Goal: Information Seeking & Learning: Learn about a topic

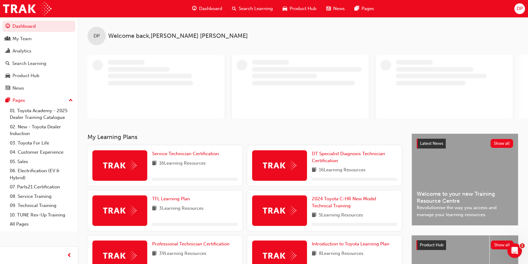
click at [268, 10] on span "Search Learning" at bounding box center [256, 8] width 34 height 7
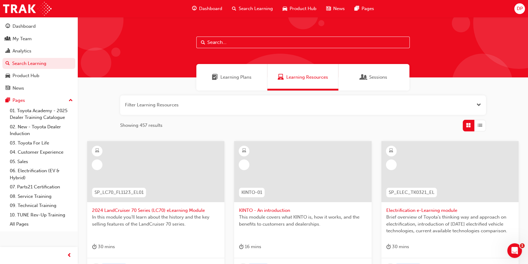
click at [236, 77] on span "Learning Plans" at bounding box center [236, 77] width 31 height 7
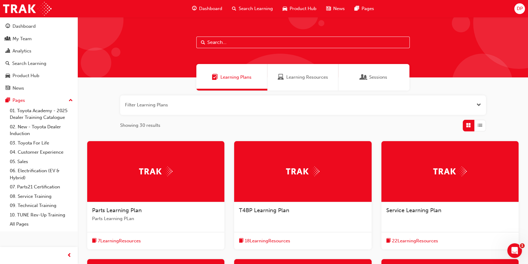
click at [164, 177] on div at bounding box center [155, 171] width 137 height 61
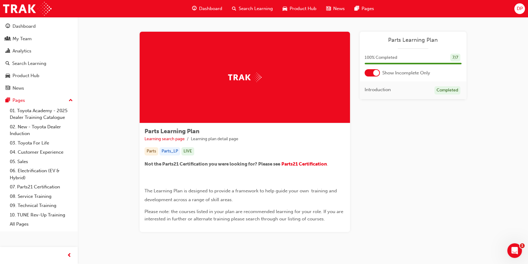
click at [247, 5] on span "Search Learning" at bounding box center [256, 8] width 34 height 7
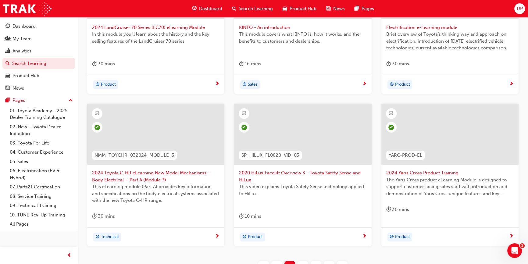
scroll to position [239, 0]
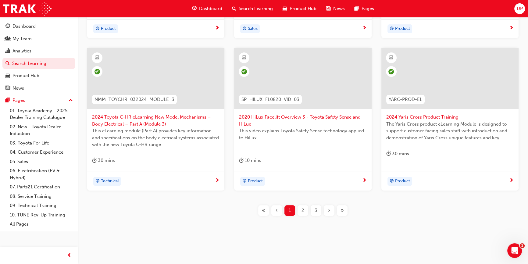
click at [305, 211] on div "2" at bounding box center [303, 210] width 11 height 11
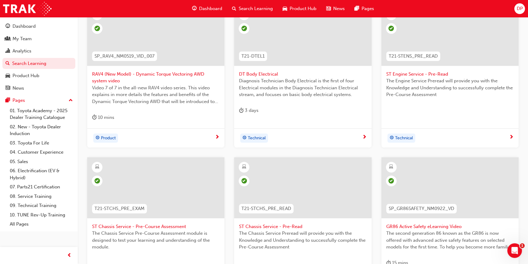
scroll to position [239, 0]
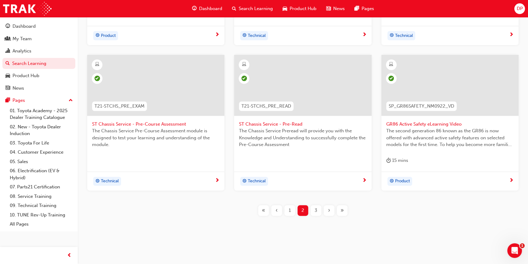
click at [316, 210] on span "3" at bounding box center [316, 210] width 3 height 7
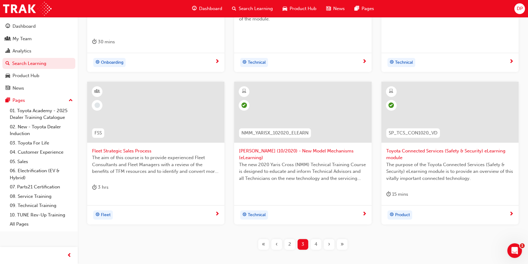
scroll to position [222, 0]
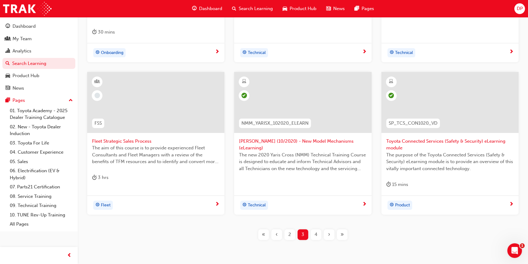
click at [315, 232] on span "4" at bounding box center [316, 234] width 3 height 7
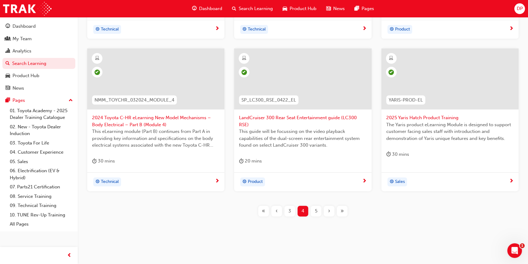
scroll to position [239, 0]
click at [314, 210] on div "5" at bounding box center [316, 210] width 11 height 11
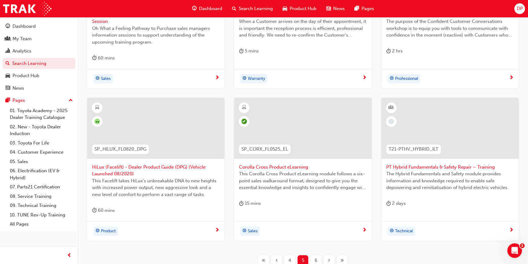
scroll to position [246, 0]
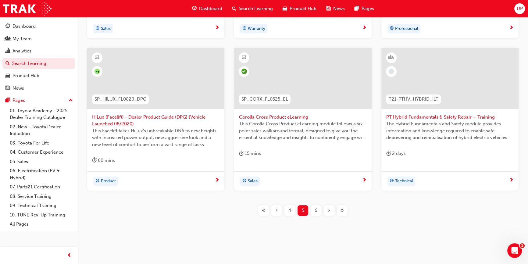
click at [315, 212] on span "6" at bounding box center [316, 210] width 3 height 7
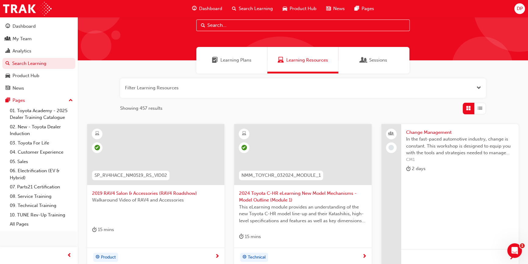
scroll to position [211, 0]
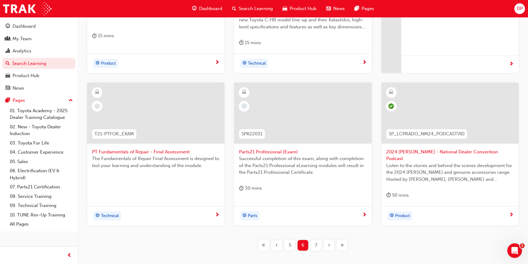
click at [318, 240] on div "7" at bounding box center [316, 245] width 11 height 11
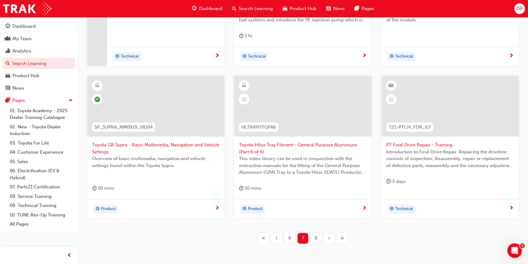
click at [267, 143] on span "Toyota Hilux Tray Fitment - General Purpose Aluminium (Part 6 of 6)" at bounding box center [303, 149] width 128 height 14
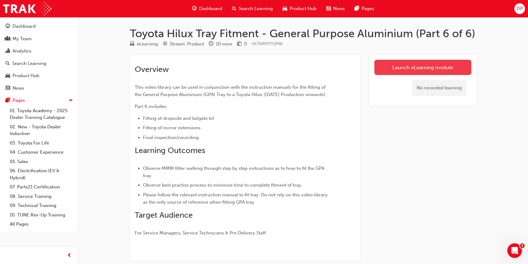
click at [384, 68] on link "Launch eLearning module" at bounding box center [423, 67] width 97 height 15
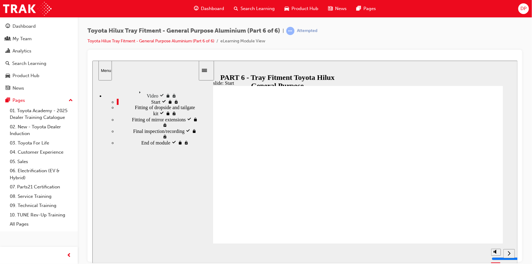
click at [255, 253] on input "slide progress" at bounding box center [235, 252] width 39 height 5
click at [255, 254] on input "slide progress" at bounding box center [235, 252] width 39 height 5
click at [344, 254] on div "playback controls" at bounding box center [338, 252] width 246 height 7
click at [255, 254] on input "slide progress" at bounding box center [235, 252] width 39 height 5
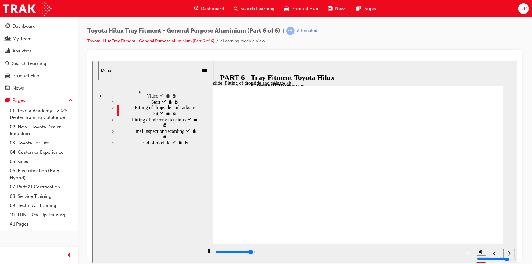
click at [510, 254] on icon "next" at bounding box center [509, 252] width 3 height 5
click at [509, 253] on icon "next" at bounding box center [509, 252] width 3 height 5
type input "14800"
click at [509, 253] on icon "next" at bounding box center [509, 252] width 3 height 5
click at [264, 9] on span "Search Learning" at bounding box center [258, 8] width 34 height 7
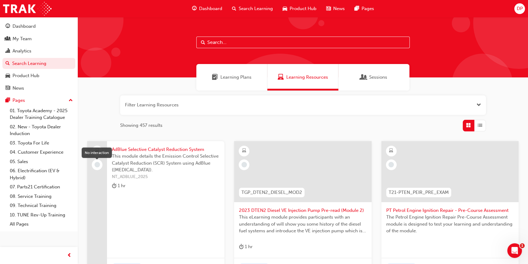
click at [97, 166] on span "learningRecordVerb_NONE-icon" at bounding box center [97, 164] width 5 height 5
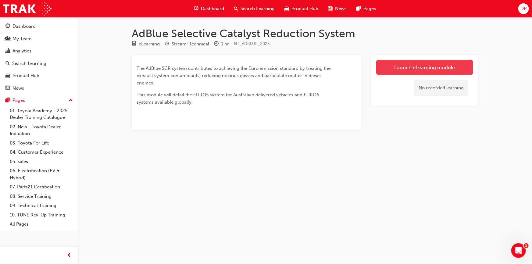
click at [405, 67] on link "Launch eLearning module" at bounding box center [424, 67] width 97 height 15
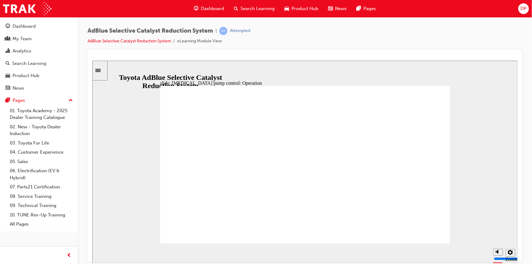
drag, startPoint x: 172, startPoint y: 215, endPoint x: 178, endPoint y: 211, distance: 7.0
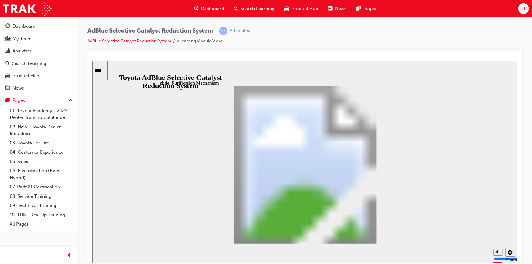
drag, startPoint x: 270, startPoint y: 249, endPoint x: 317, endPoint y: 241, distance: 48.0
click at [277, 248] on section "Playback Speed 2 1.75" at bounding box center [305, 253] width 426 height 20
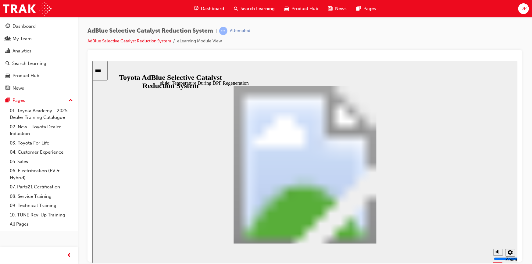
drag, startPoint x: 214, startPoint y: 142, endPoint x: 232, endPoint y: 142, distance: 18.6
drag, startPoint x: 215, startPoint y: 145, endPoint x: 236, endPoint y: 146, distance: 21.4
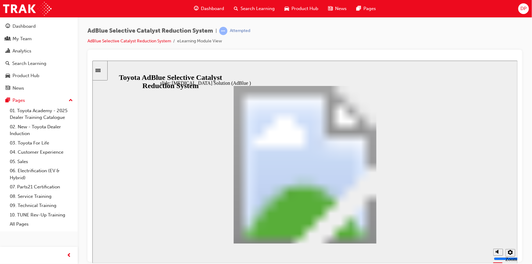
drag, startPoint x: 207, startPoint y: 145, endPoint x: 210, endPoint y: 143, distance: 3.7
type input "2"
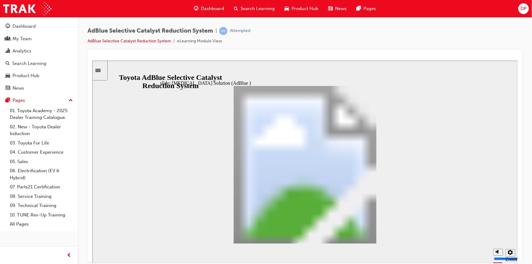
type input "4"
drag, startPoint x: 213, startPoint y: 143, endPoint x: 374, endPoint y: 149, distance: 161.8
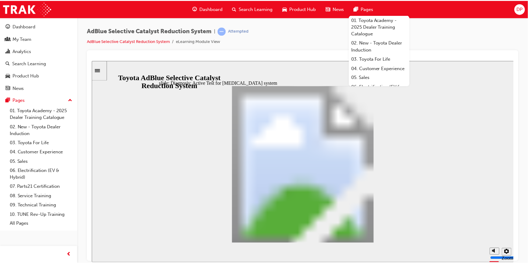
scroll to position [58, 0]
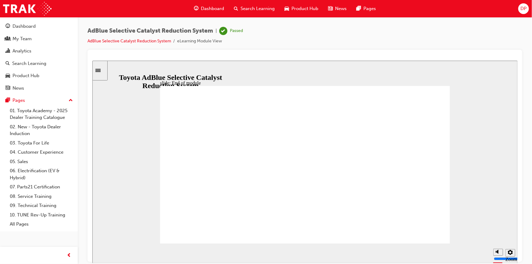
click at [245, 8] on span "Search Learning" at bounding box center [258, 8] width 34 height 7
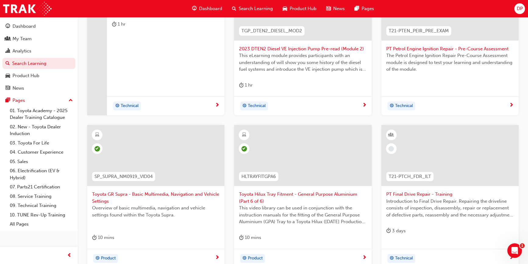
scroll to position [55, 0]
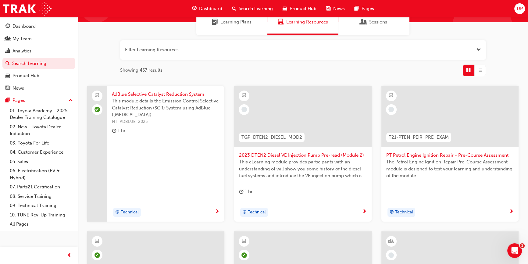
click at [242, 110] on span "learningRecordVerb_NONE-icon" at bounding box center [244, 109] width 5 height 5
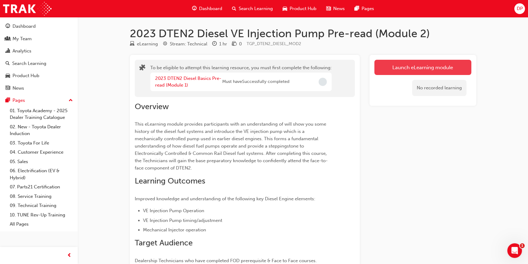
click at [401, 73] on button "Launch eLearning module" at bounding box center [423, 67] width 97 height 15
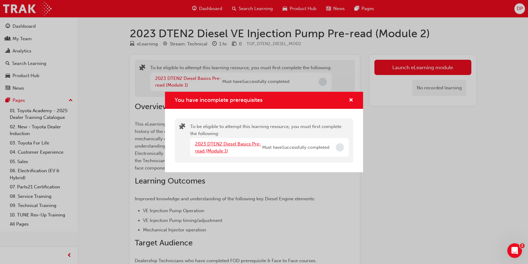
click at [218, 146] on link "2023 DTEN2 Diesel Basics Pre-read (Module 1)" at bounding box center [228, 147] width 66 height 13
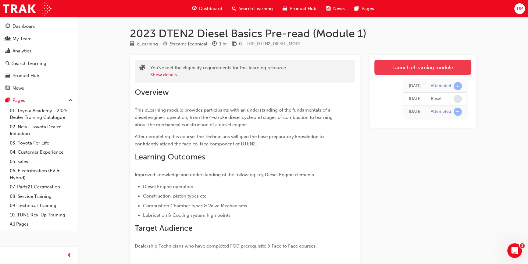
click at [415, 67] on link "Launch eLearning module" at bounding box center [423, 67] width 97 height 15
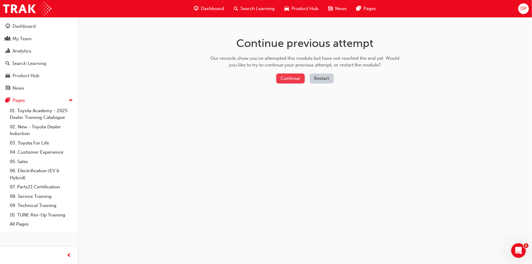
click at [281, 77] on button "Continue" at bounding box center [290, 79] width 29 height 10
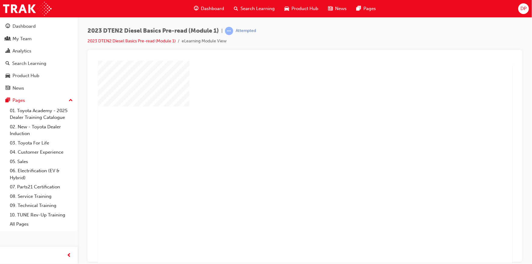
click at [287, 144] on div "play" at bounding box center [287, 144] width 0 height 0
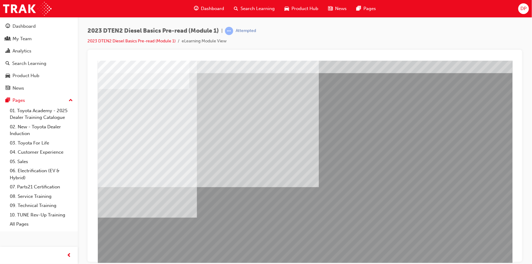
scroll to position [26, 0]
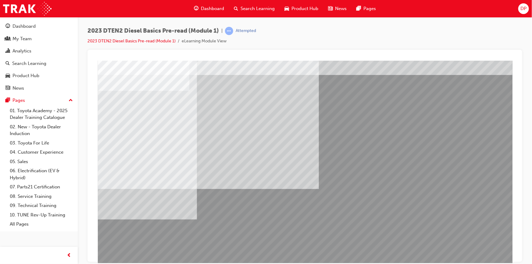
scroll to position [0, 0]
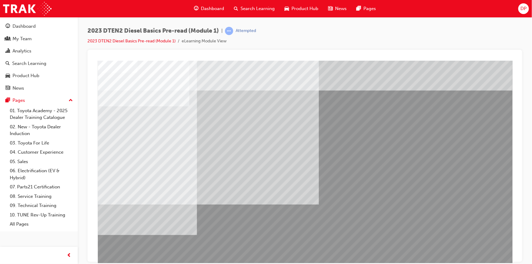
drag, startPoint x: 144, startPoint y: 121, endPoint x: 168, endPoint y: 118, distance: 23.8
drag, startPoint x: 184, startPoint y: 156, endPoint x: 185, endPoint y: 163, distance: 7.5
drag, startPoint x: 185, startPoint y: 163, endPoint x: 183, endPoint y: 168, distance: 5.3
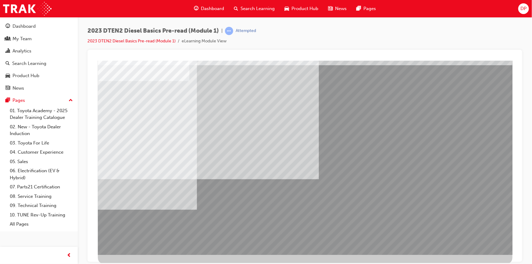
scroll to position [26, 0]
drag, startPoint x: 138, startPoint y: 221, endPoint x: 238, endPoint y: 228, distance: 100.3
click at [68, 256] on span "prev-icon" at bounding box center [69, 256] width 5 height 8
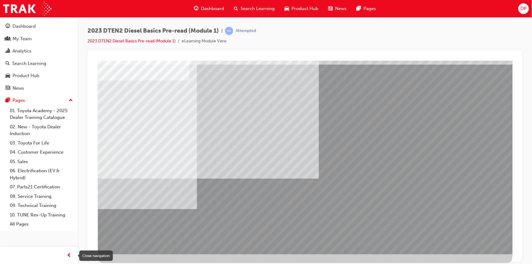
scroll to position [0, 0]
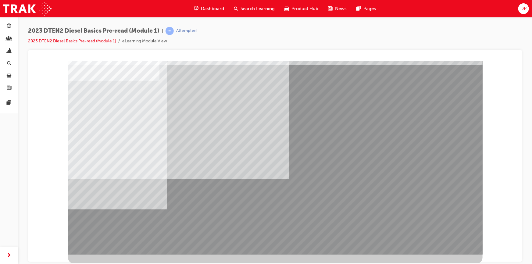
scroll to position [26, 0]
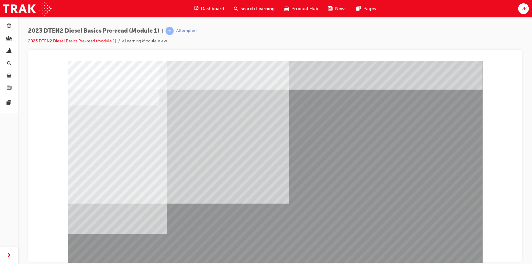
scroll to position [0, 0]
click at [180, 30] on div "Attempted" at bounding box center [186, 31] width 20 height 6
click at [168, 31] on span "learningRecordVerb_ATTEMPT-icon" at bounding box center [170, 31] width 8 height 8
drag, startPoint x: 103, startPoint y: 86, endPoint x: 285, endPoint y: 85, distance: 182.1
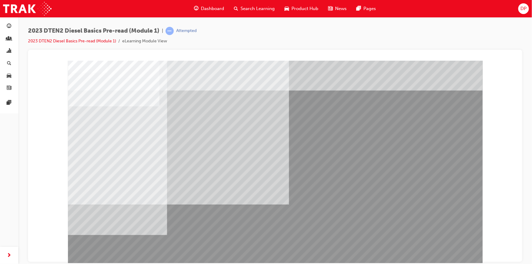
click at [153, 40] on li "eLearning Module View" at bounding box center [144, 41] width 45 height 7
click at [96, 41] on link "2023 DTEN2 Diesel Basics Pre-read (Module 1)" at bounding box center [72, 40] width 88 height 5
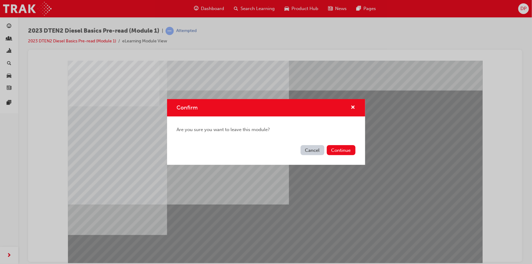
click at [317, 152] on button "Cancel" at bounding box center [313, 150] width 24 height 10
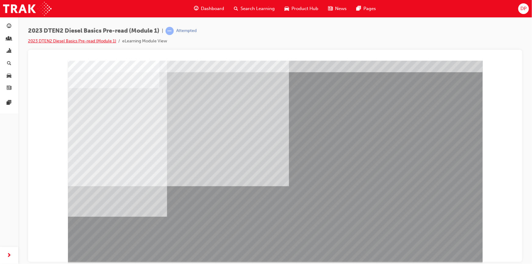
scroll to position [26, 0]
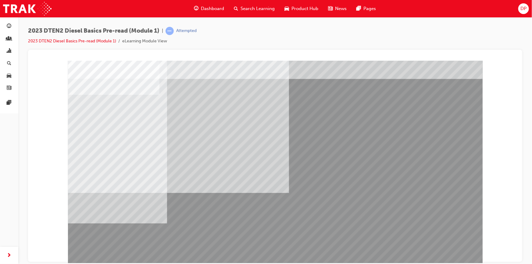
scroll to position [0, 0]
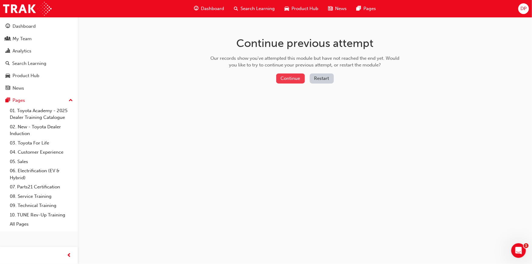
click at [290, 79] on button "Continue" at bounding box center [290, 79] width 29 height 10
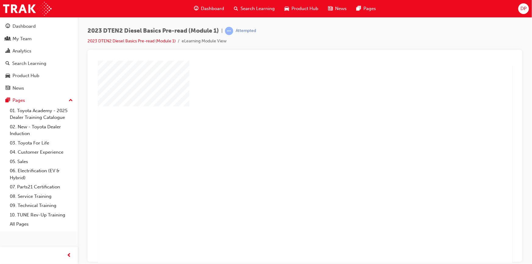
click at [287, 144] on div "play" at bounding box center [287, 144] width 0 height 0
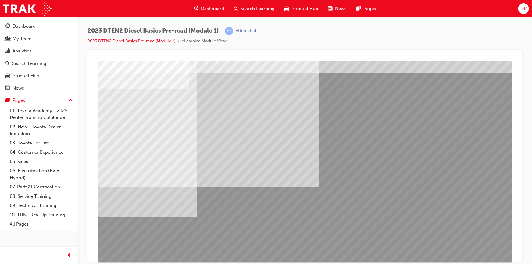
scroll to position [26, 0]
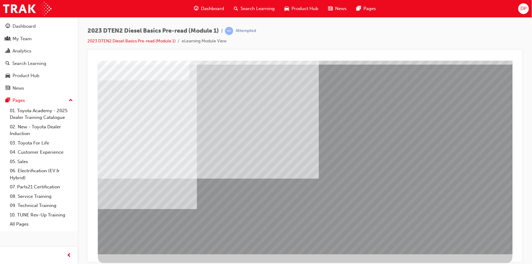
drag, startPoint x: 512, startPoint y: 205, endPoint x: 510, endPoint y: 246, distance: 40.3
drag, startPoint x: 512, startPoint y: 244, endPoint x: 515, endPoint y: 149, distance: 95.5
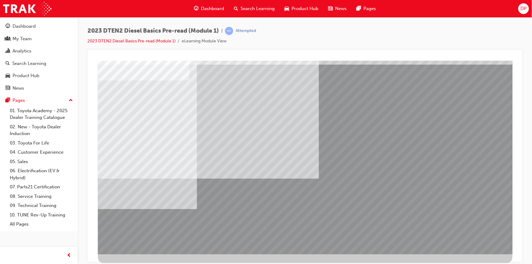
click at [514, 37] on html "Loading..." at bounding box center [304, 35] width 425 height 2
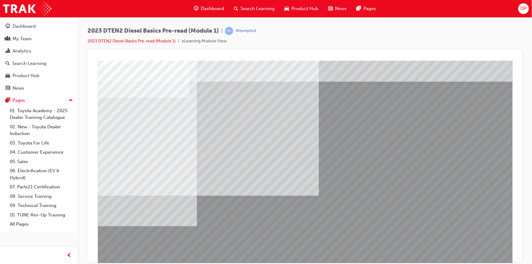
scroll to position [0, 0]
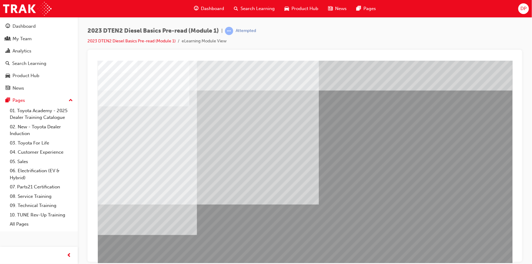
click at [514, 55] on div at bounding box center [304, 58] width 425 height 6
drag, startPoint x: 118, startPoint y: 44, endPoint x: 106, endPoint y: 43, distance: 12.2
click at [106, 44] on li "2023 DTEN2 Diesel Basics Pre-read (Module 1)" at bounding box center [135, 41] width 94 height 7
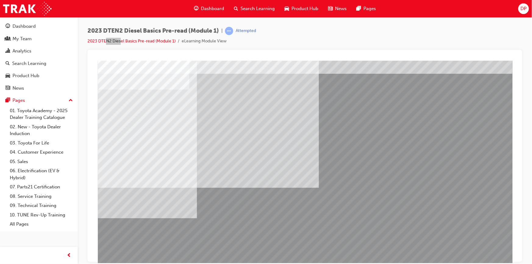
scroll to position [26, 0]
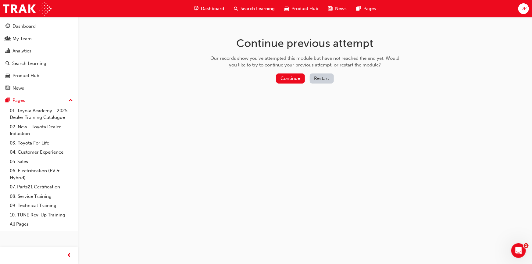
click at [318, 80] on button "Restart" at bounding box center [322, 79] width 24 height 10
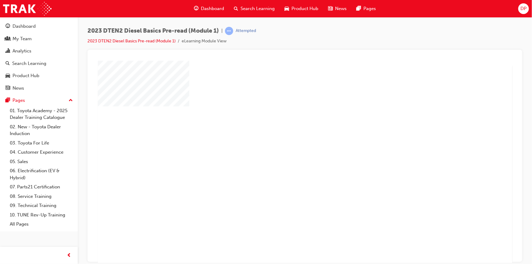
click at [287, 144] on div "play" at bounding box center [287, 144] width 0 height 0
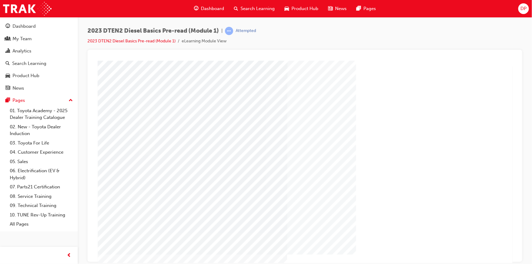
scroll to position [26, 0]
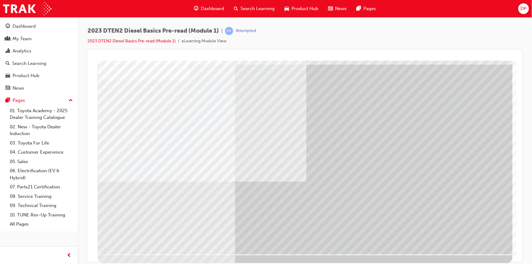
scroll to position [0, 0]
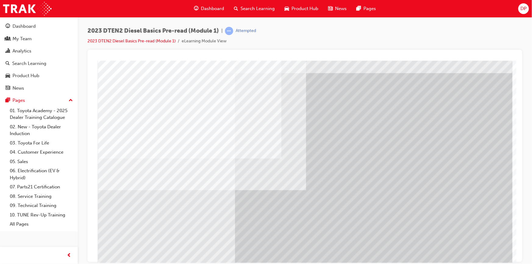
scroll to position [26, 0]
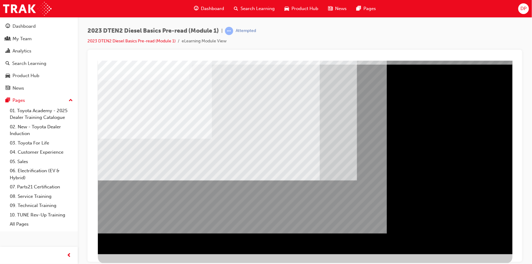
scroll to position [0, 0]
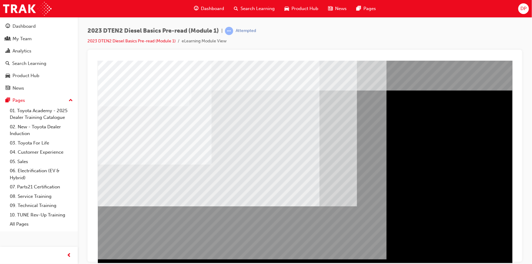
drag, startPoint x: 367, startPoint y: 142, endPoint x: 399, endPoint y: 152, distance: 33.7
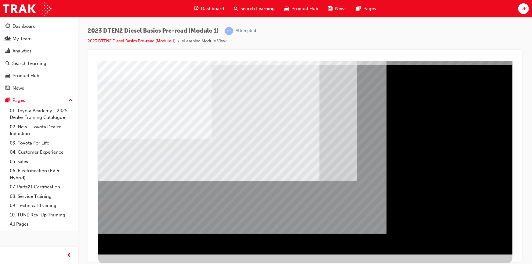
scroll to position [26, 0]
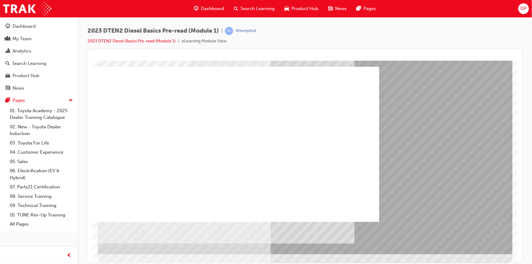
scroll to position [0, 0]
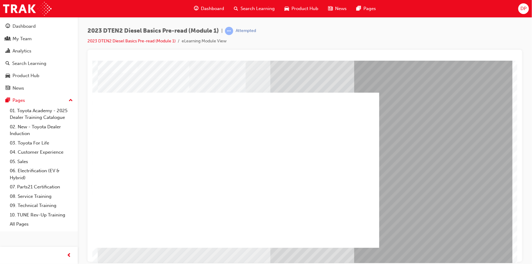
click at [237, 170] on div at bounding box center [232, 169] width 293 height 155
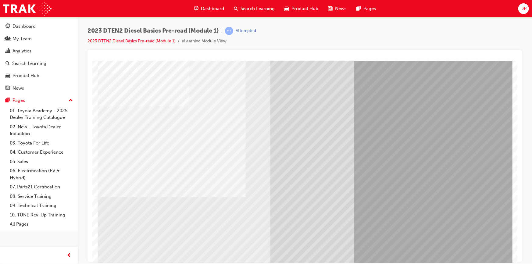
scroll to position [26, 0]
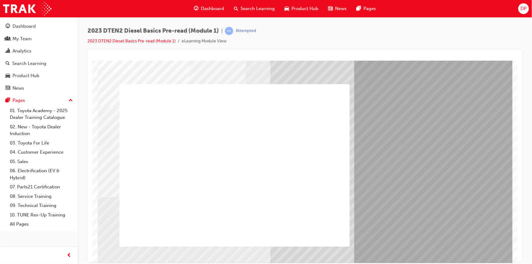
click at [237, 160] on div at bounding box center [234, 165] width 230 height 163
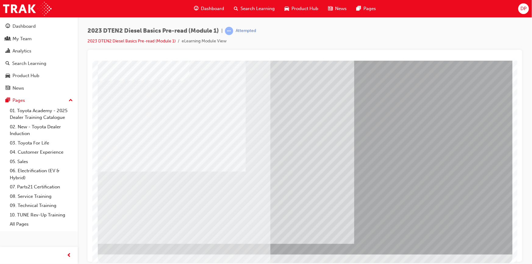
scroll to position [26, 0]
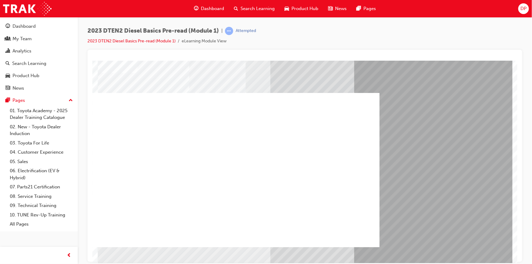
click at [218, 167] on div at bounding box center [232, 170] width 295 height 154
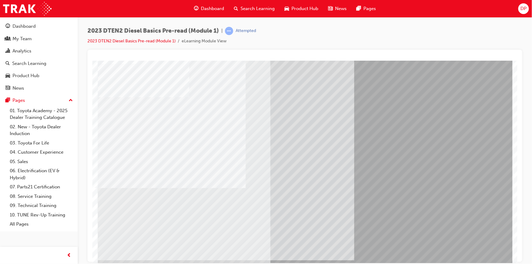
scroll to position [26, 0]
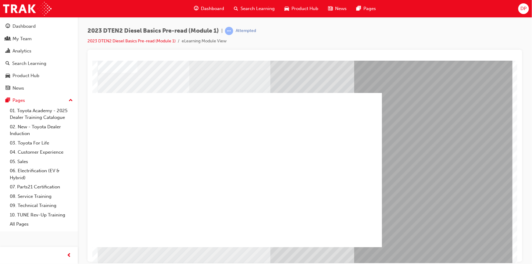
click at [238, 160] on div at bounding box center [232, 170] width 299 height 154
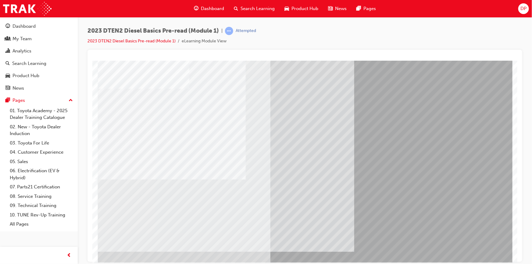
scroll to position [26, 0]
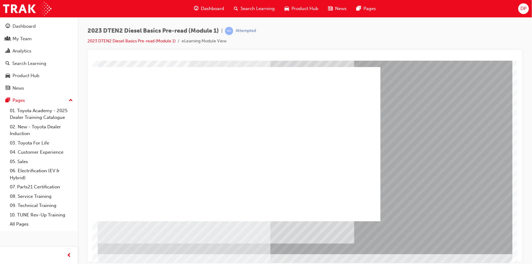
scroll to position [0, 0]
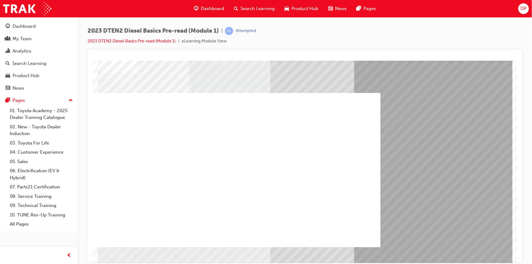
click at [236, 170] on div at bounding box center [232, 170] width 296 height 154
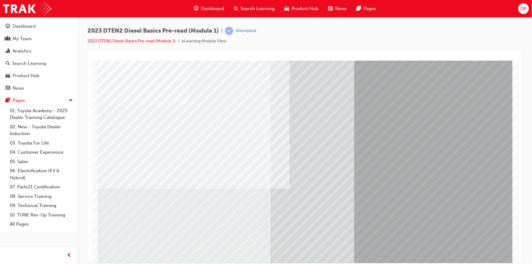
scroll to position [26, 0]
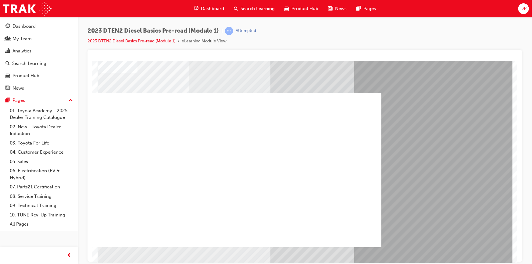
drag, startPoint x: 231, startPoint y: 170, endPoint x: 247, endPoint y: 171, distance: 15.9
click at [231, 171] on div at bounding box center [232, 170] width 298 height 154
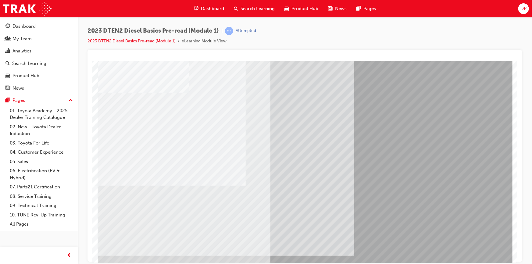
scroll to position [26, 0]
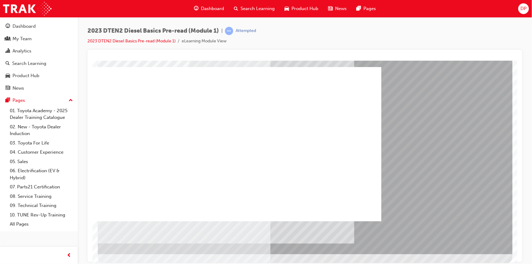
scroll to position [0, 0]
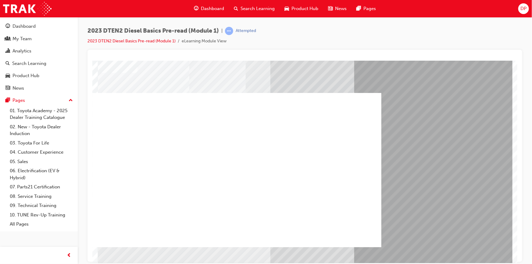
click at [238, 174] on div at bounding box center [232, 170] width 298 height 154
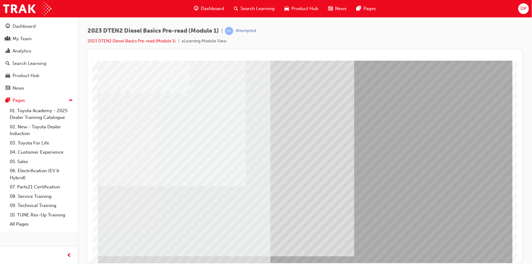
scroll to position [26, 0]
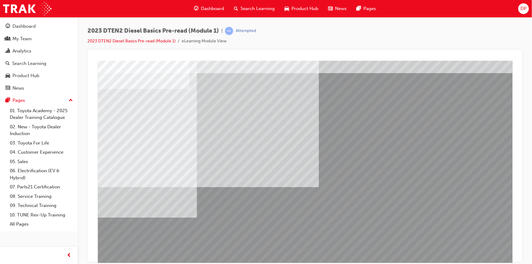
scroll to position [26, 0]
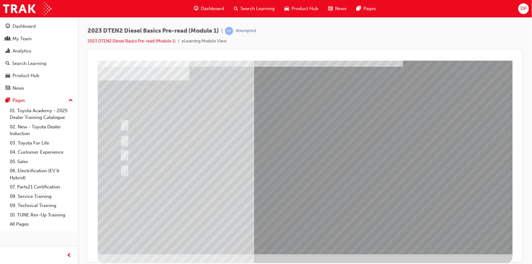
scroll to position [0, 0]
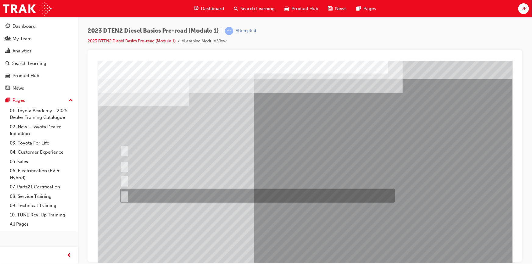
click at [138, 194] on div at bounding box center [255, 196] width 275 height 14
radio input "true"
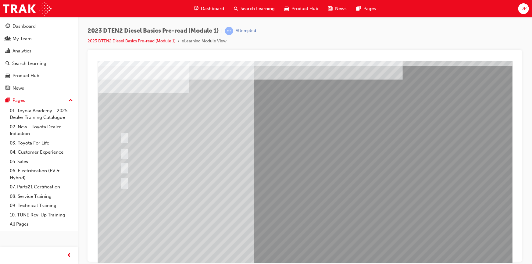
scroll to position [26, 0]
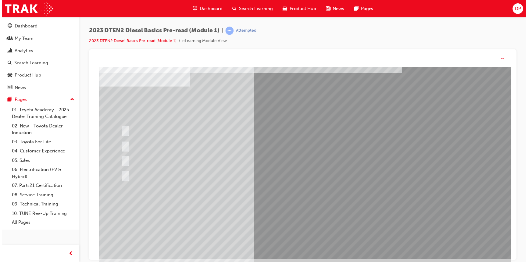
scroll to position [0, 0]
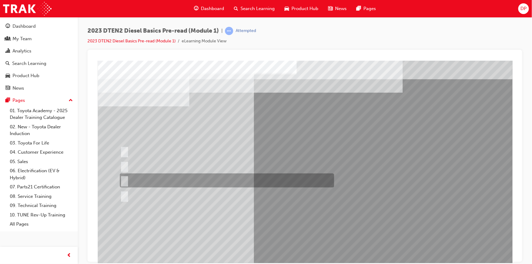
click at [171, 178] on div at bounding box center [225, 181] width 214 height 14
radio input "true"
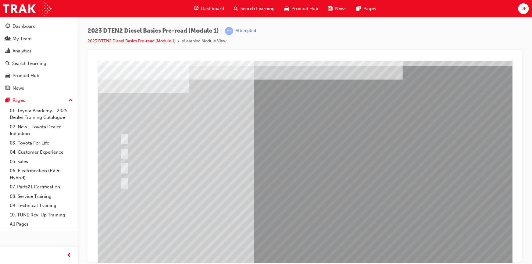
scroll to position [26, 0]
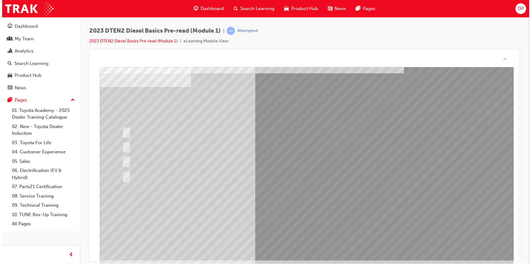
scroll to position [0, 0]
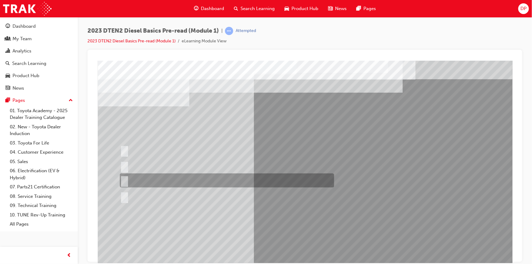
click at [149, 177] on div at bounding box center [225, 181] width 214 height 14
radio input "true"
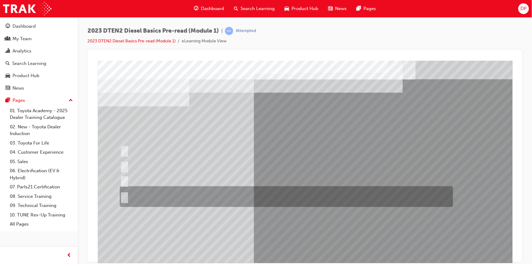
click at [148, 192] on div at bounding box center [284, 196] width 333 height 21
radio input "true"
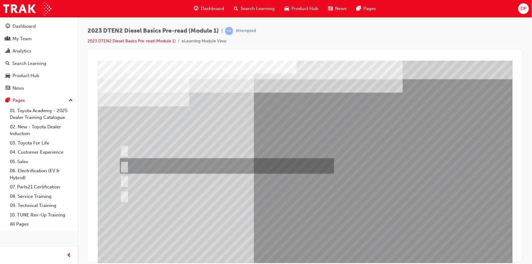
click at [179, 167] on div at bounding box center [225, 166] width 214 height 16
radio input "true"
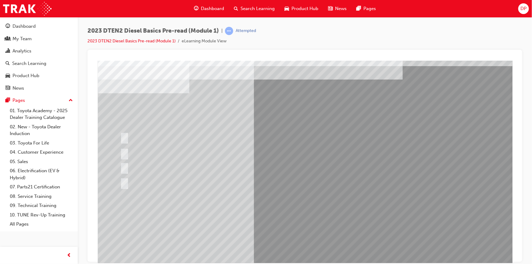
scroll to position [26, 0]
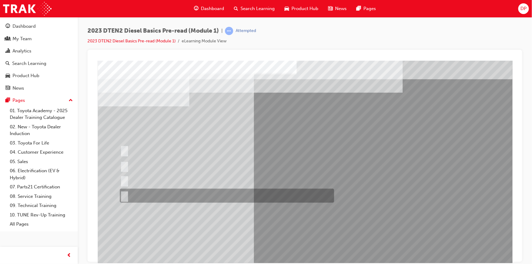
click at [181, 194] on div at bounding box center [225, 196] width 214 height 14
radio input "true"
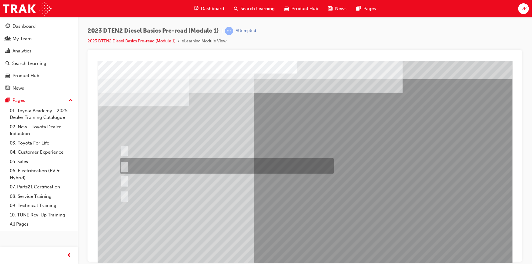
click at [192, 163] on div at bounding box center [225, 166] width 214 height 16
radio input "true"
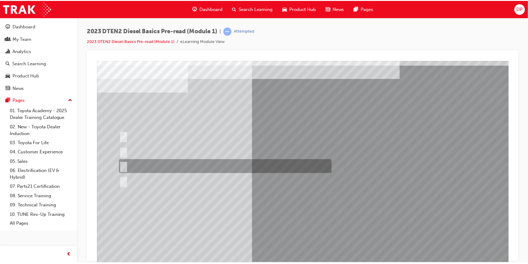
scroll to position [26, 0]
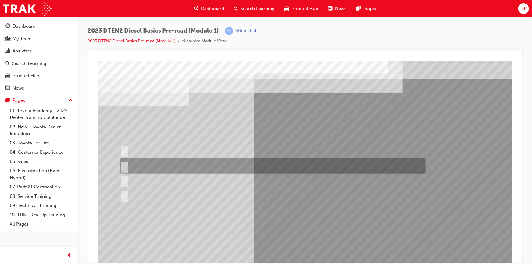
click at [187, 165] on div at bounding box center [271, 166] width 306 height 16
radio input "true"
click at [189, 161] on div at bounding box center [271, 166] width 306 height 16
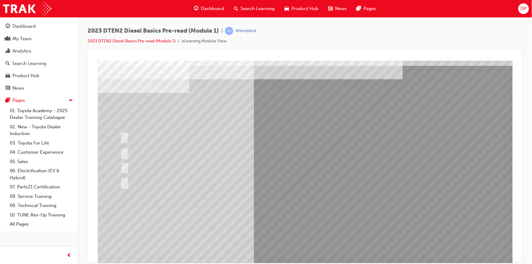
scroll to position [26, 0]
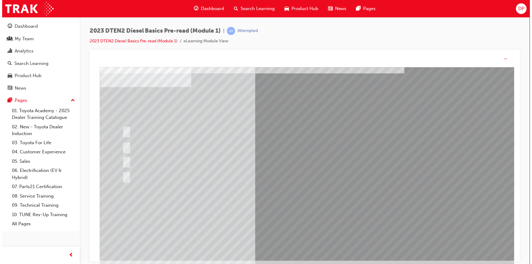
scroll to position [0, 0]
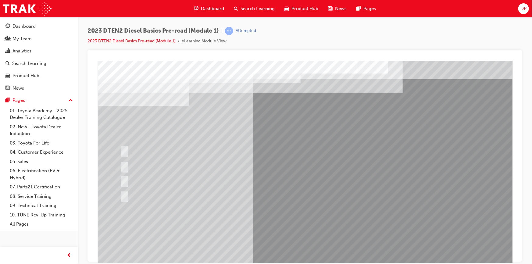
click at [202, 179] on div at bounding box center [271, 181] width 306 height 14
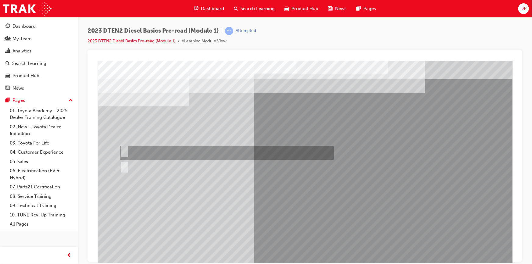
click at [136, 149] on div at bounding box center [225, 153] width 214 height 14
radio input "true"
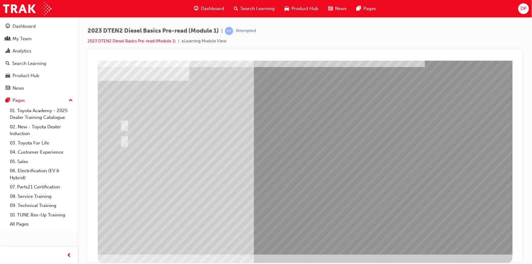
scroll to position [26, 0]
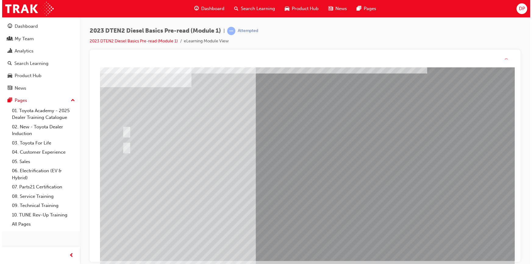
scroll to position [0, 0]
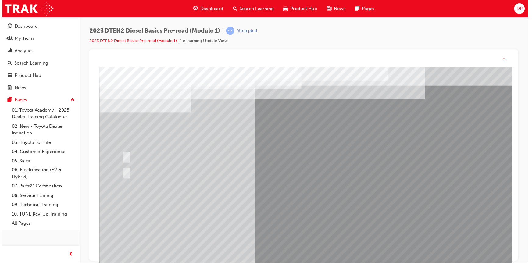
drag, startPoint x: 315, startPoint y: 239, endPoint x: 315, endPoint y: 246, distance: 7.3
click at [315, 246] on div at bounding box center [306, 177] width 415 height 220
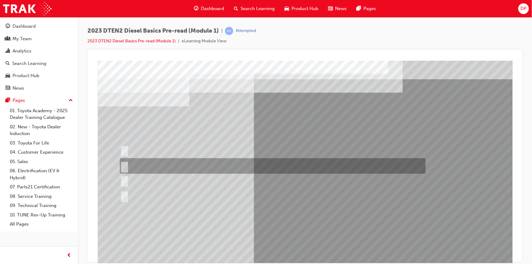
click at [189, 164] on div at bounding box center [271, 166] width 306 height 16
radio input "true"
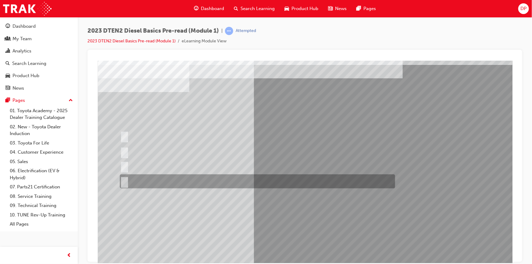
scroll to position [26, 0]
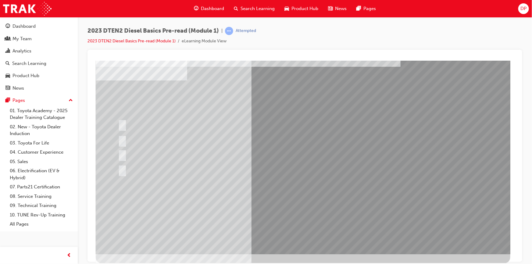
scroll to position [0, 0]
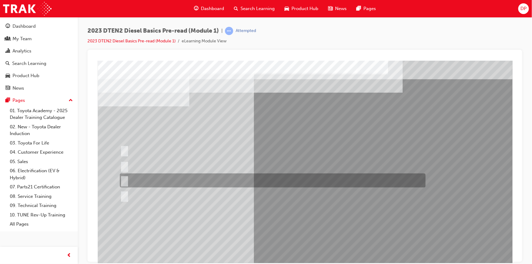
click at [174, 180] on div at bounding box center [271, 181] width 306 height 14
checkbox input "true"
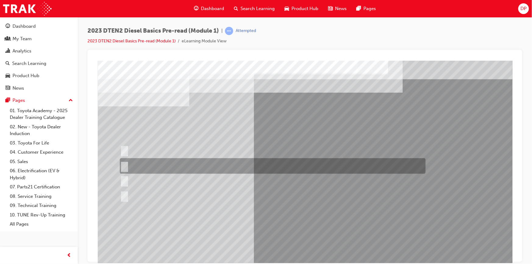
drag, startPoint x: 149, startPoint y: 160, endPoint x: 153, endPoint y: 161, distance: 4.0
click at [149, 161] on div at bounding box center [271, 166] width 306 height 16
checkbox input "true"
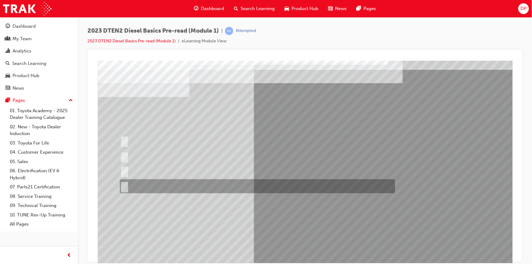
scroll to position [26, 0]
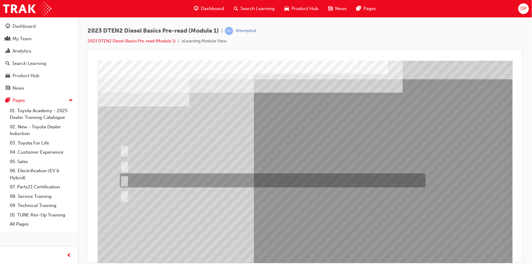
click at [167, 175] on div at bounding box center [271, 181] width 306 height 14
radio input "true"
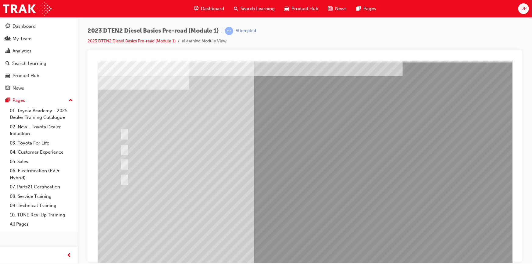
scroll to position [26, 0]
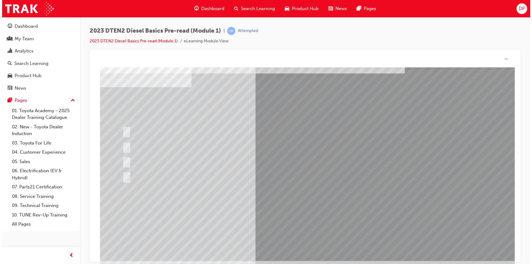
scroll to position [0, 0]
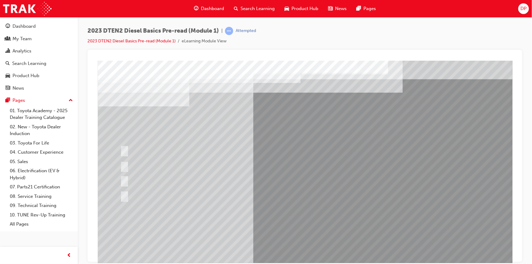
click at [198, 195] on div at bounding box center [255, 196] width 275 height 14
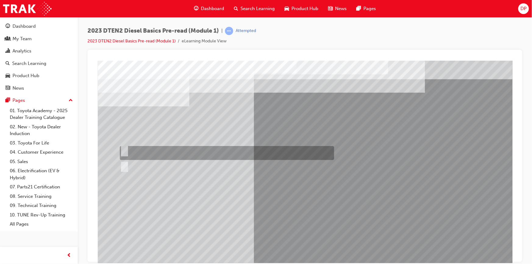
click at [131, 150] on div at bounding box center [225, 153] width 214 height 14
radio input "true"
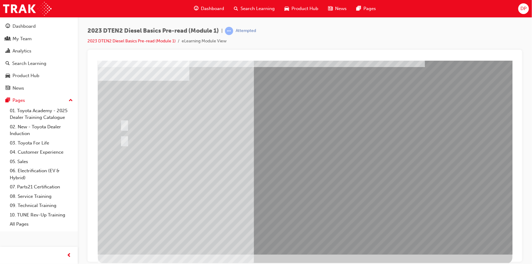
scroll to position [26, 0]
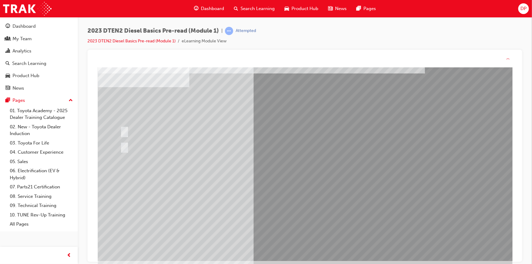
scroll to position [0, 0]
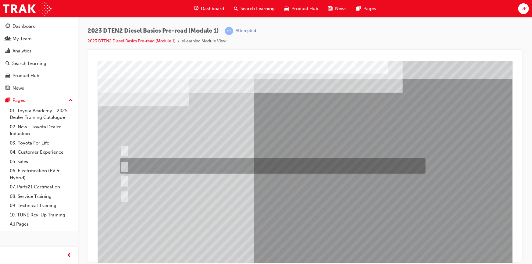
drag, startPoint x: 180, startPoint y: 167, endPoint x: 185, endPoint y: 170, distance: 5.8
click at [180, 167] on div at bounding box center [271, 166] width 306 height 16
radio input "true"
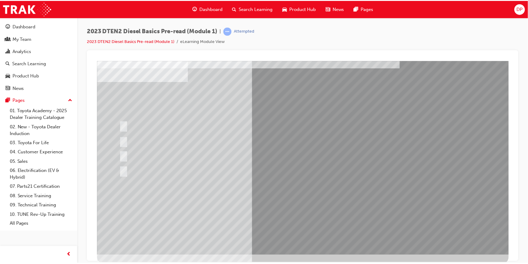
scroll to position [26, 0]
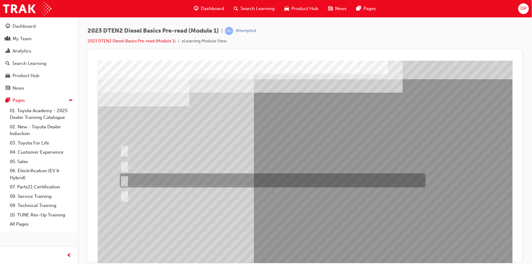
click at [158, 178] on div at bounding box center [271, 181] width 306 height 14
radio input "true"
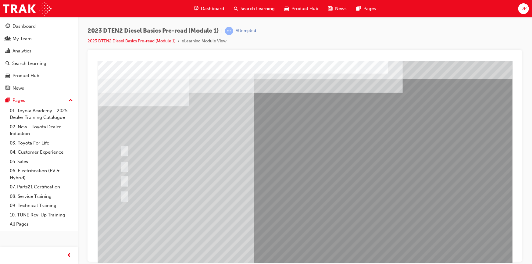
scroll to position [26, 0]
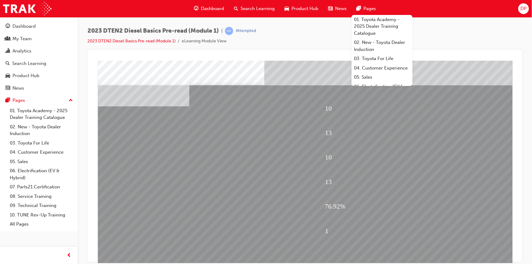
drag, startPoint x: 378, startPoint y: 128, endPoint x: 384, endPoint y: 134, distance: 8.2
click at [379, 128] on div "13" at bounding box center [408, 132] width 167 height 23
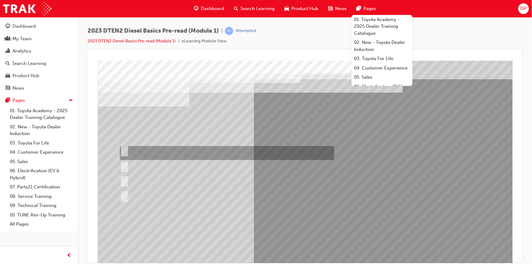
click at [138, 151] on div at bounding box center [225, 153] width 214 height 14
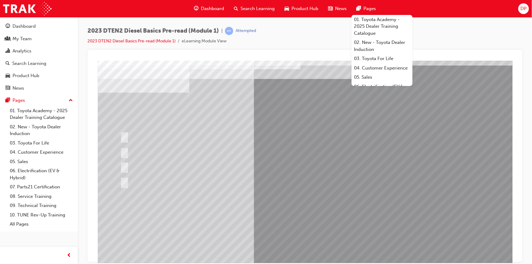
scroll to position [26, 0]
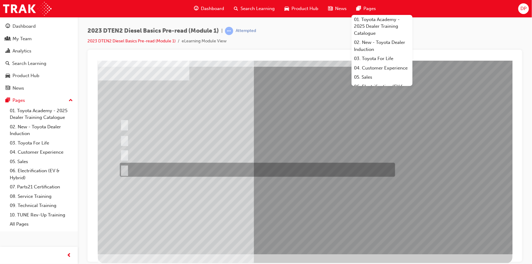
click at [137, 169] on div at bounding box center [255, 170] width 275 height 14
radio input "false"
radio input "true"
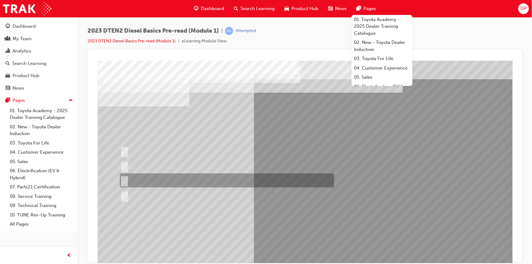
click at [172, 175] on div at bounding box center [225, 181] width 214 height 14
radio input "true"
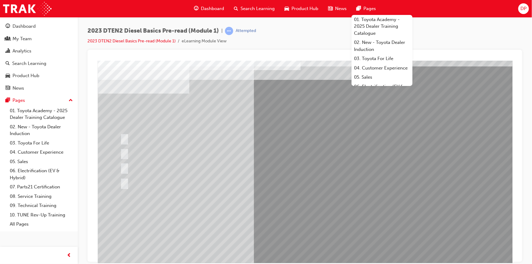
scroll to position [26, 0]
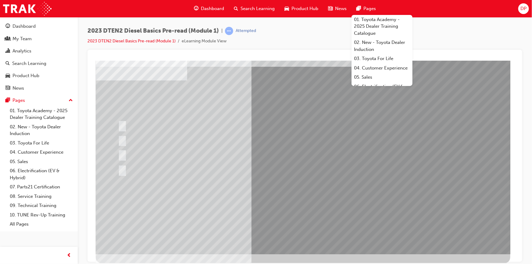
scroll to position [0, 0]
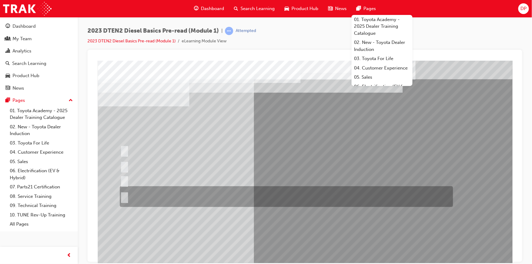
click at [156, 193] on div at bounding box center [284, 196] width 333 height 21
radio input "true"
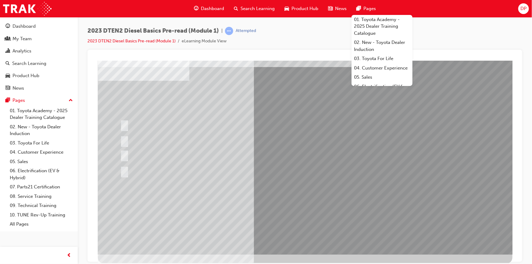
scroll to position [26, 0]
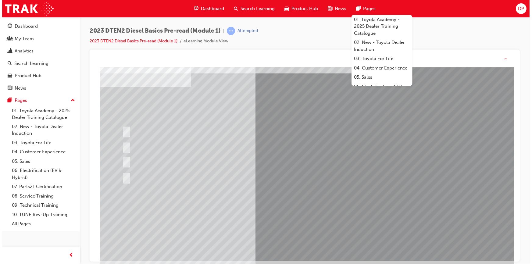
scroll to position [0, 0]
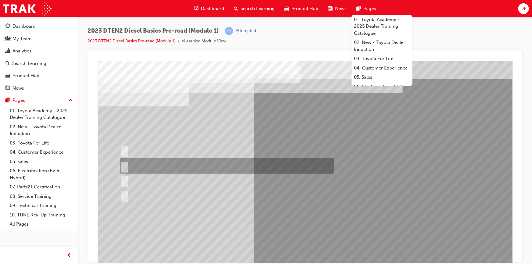
click at [181, 164] on div at bounding box center [225, 166] width 214 height 16
radio input "true"
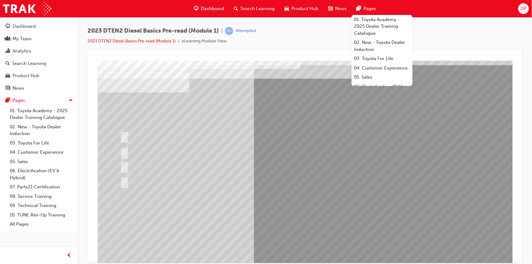
scroll to position [26, 0]
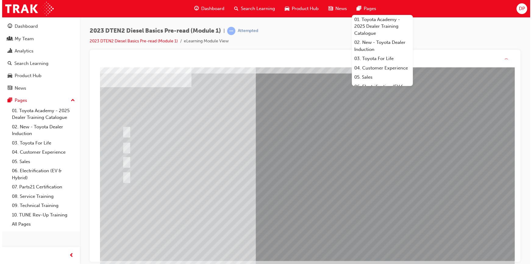
scroll to position [0, 0]
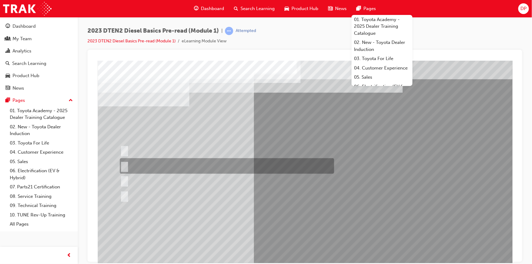
click at [163, 164] on div at bounding box center [225, 166] width 214 height 16
radio input "true"
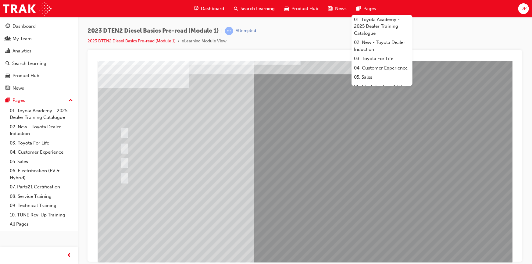
scroll to position [26, 0]
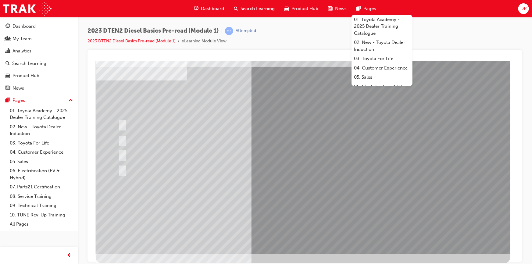
scroll to position [0, 0]
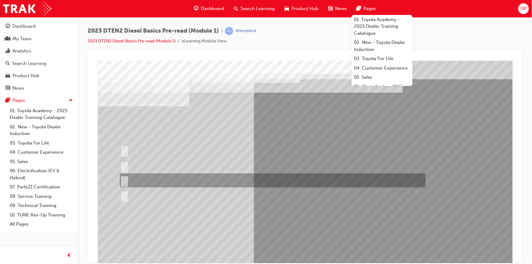
click at [170, 179] on div at bounding box center [271, 181] width 306 height 14
radio input "true"
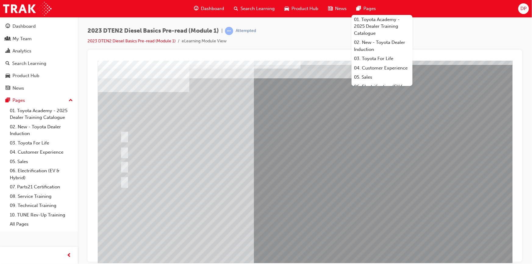
scroll to position [26, 0]
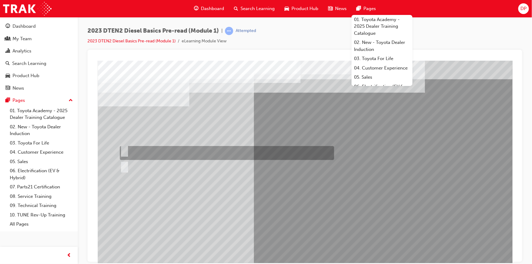
click at [141, 148] on div at bounding box center [225, 153] width 214 height 14
radio input "true"
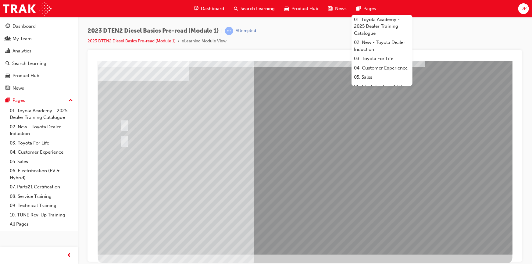
scroll to position [26, 0]
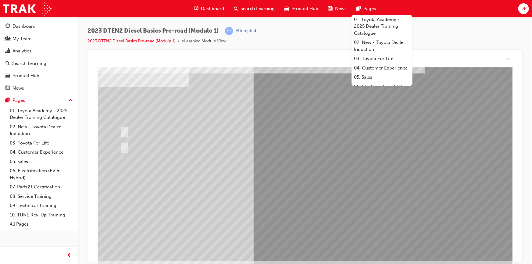
scroll to position [0, 0]
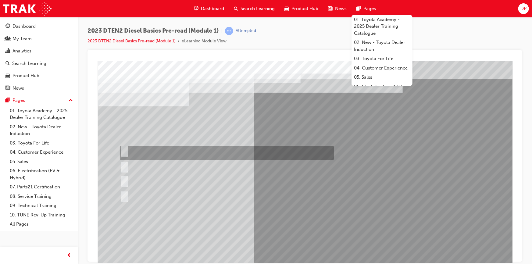
click at [177, 151] on div at bounding box center [225, 153] width 214 height 14
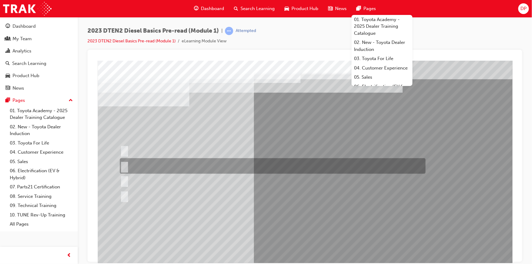
click at [174, 165] on div at bounding box center [271, 166] width 306 height 16
radio input "false"
radio input "true"
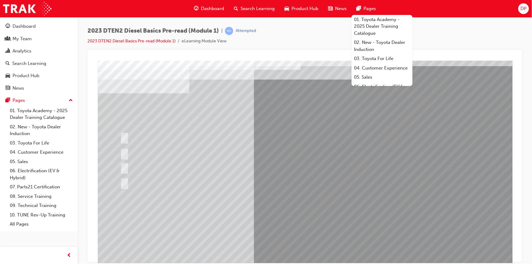
scroll to position [26, 0]
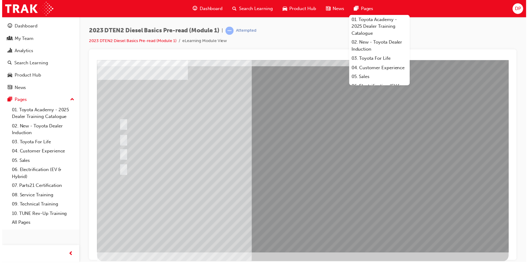
scroll to position [0, 0]
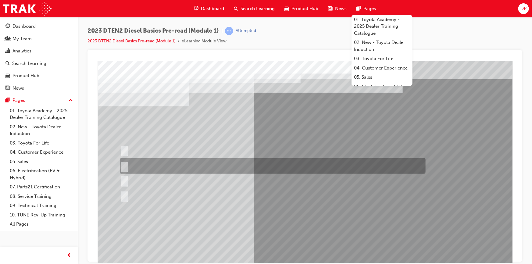
click at [152, 165] on div at bounding box center [271, 166] width 306 height 16
checkbox input "true"
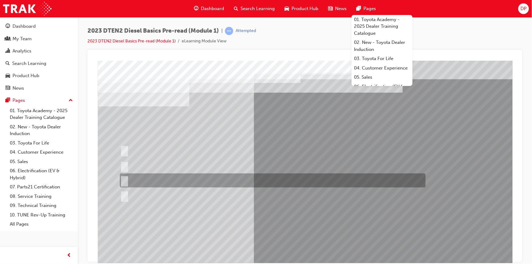
click at [158, 180] on div at bounding box center [271, 181] width 306 height 14
checkbox input "true"
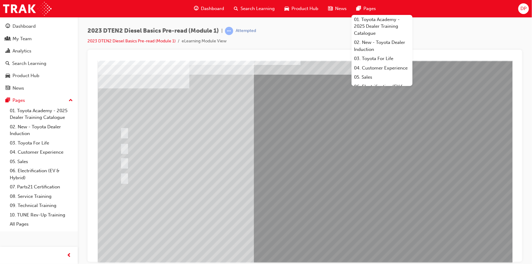
scroll to position [26, 0]
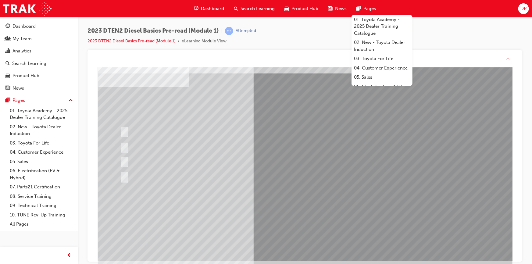
scroll to position [0, 0]
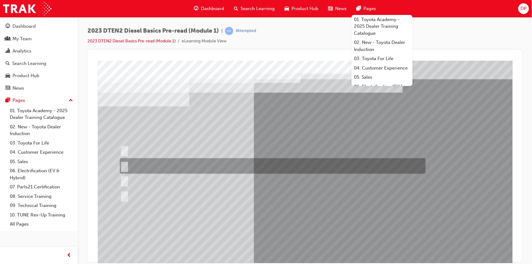
click at [161, 165] on div at bounding box center [271, 166] width 306 height 16
radio input "true"
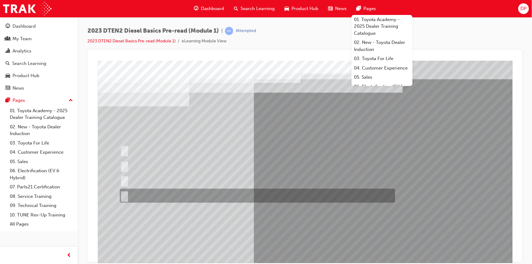
click at [124, 196] on input "None of these answers" at bounding box center [123, 195] width 7 height 7
radio input "true"
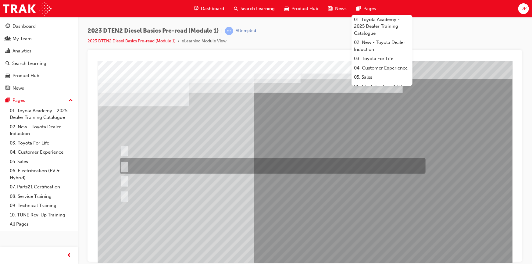
click at [149, 167] on div at bounding box center [271, 166] width 306 height 16
radio input "true"
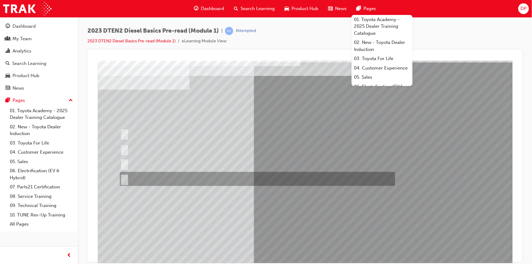
scroll to position [26, 0]
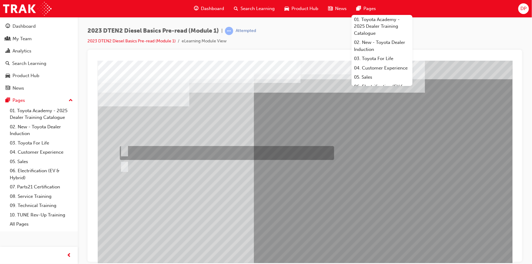
click at [141, 150] on div at bounding box center [225, 153] width 214 height 14
radio input "true"
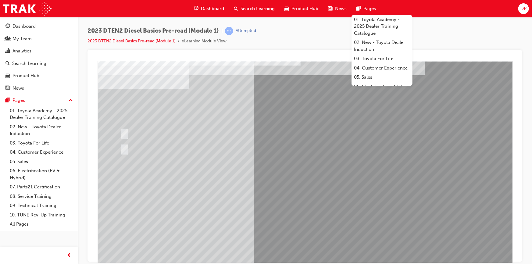
scroll to position [26, 0]
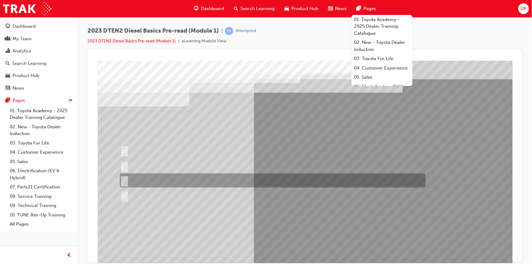
click at [165, 182] on div at bounding box center [271, 181] width 306 height 14
radio input "true"
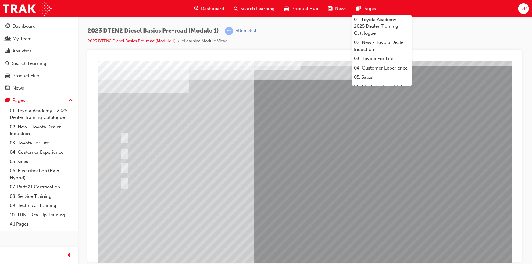
scroll to position [26, 0]
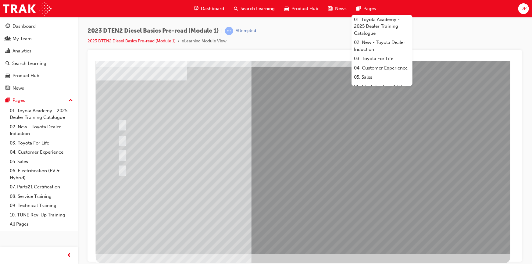
scroll to position [0, 0]
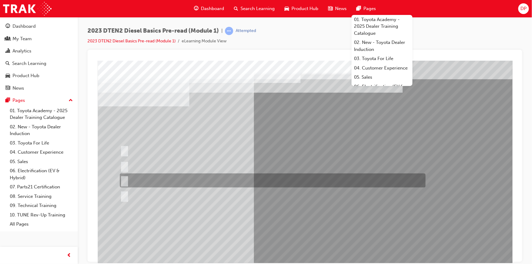
click at [160, 182] on div at bounding box center [271, 181] width 306 height 14
radio input "true"
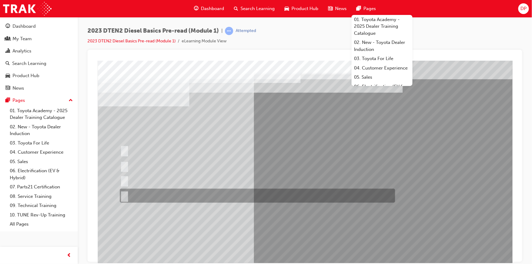
scroll to position [26, 0]
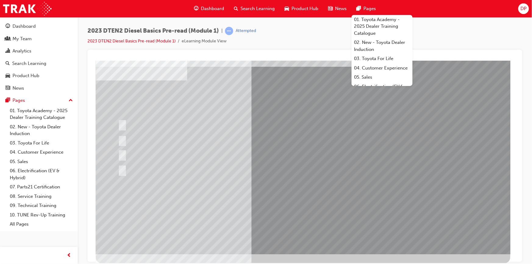
scroll to position [0, 0]
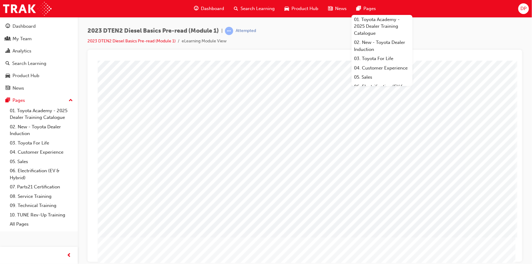
scroll to position [26, 0]
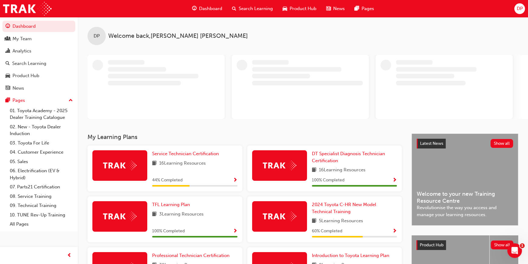
click at [254, 7] on span "Search Learning" at bounding box center [256, 8] width 34 height 7
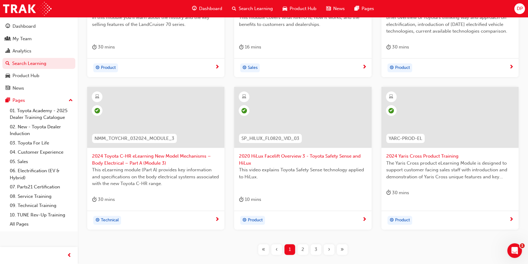
scroll to position [239, 0]
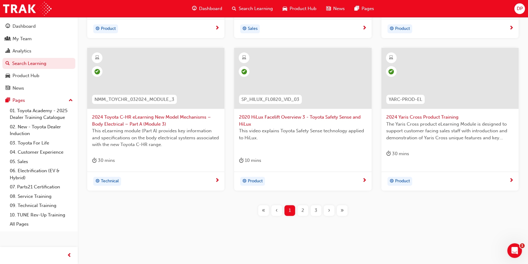
click at [306, 209] on div "2" at bounding box center [303, 210] width 11 height 11
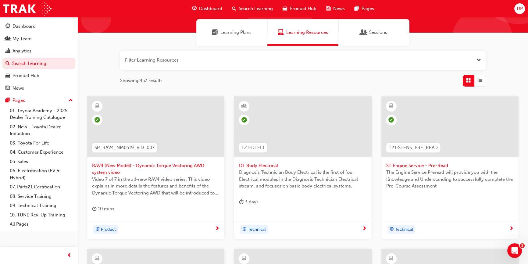
scroll to position [239, 0]
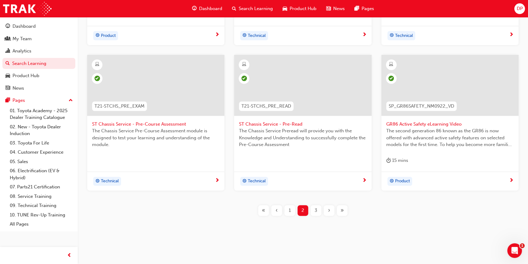
click at [317, 207] on span "3" at bounding box center [316, 210] width 3 height 7
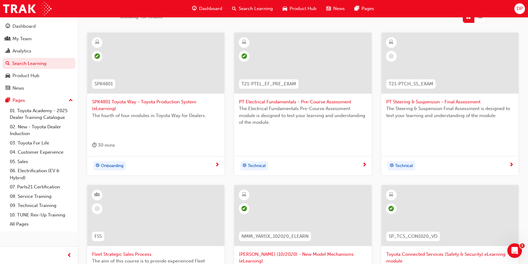
scroll to position [222, 0]
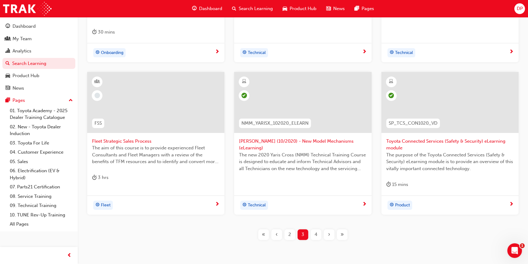
click at [311, 234] on div "4" at bounding box center [316, 234] width 11 height 11
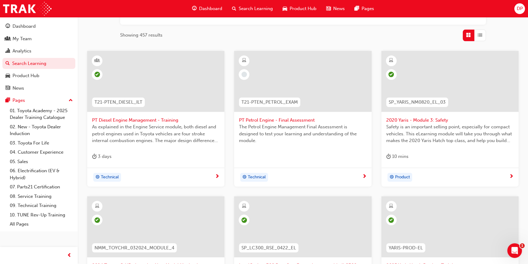
scroll to position [194, 0]
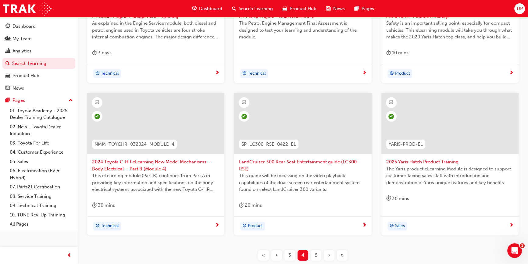
click at [313, 254] on div "5" at bounding box center [316, 255] width 11 height 11
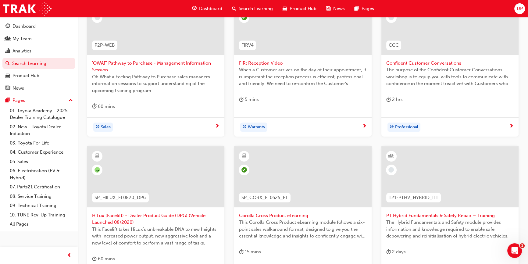
scroll to position [194, 0]
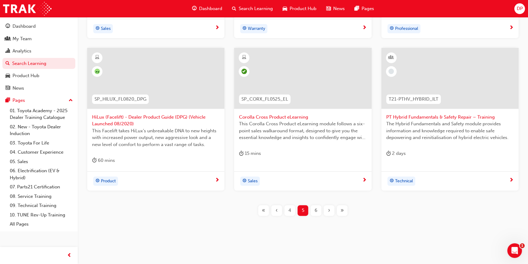
click at [319, 211] on div "6" at bounding box center [316, 210] width 11 height 11
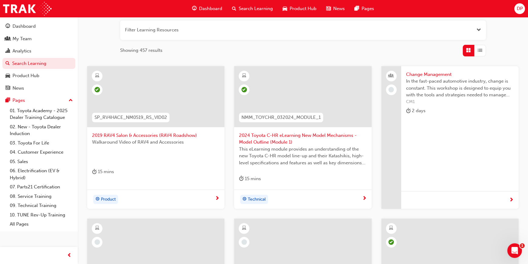
scroll to position [222, 0]
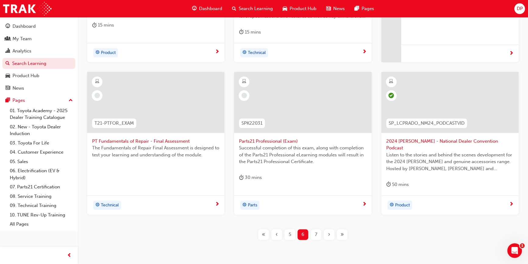
click at [315, 231] on span "7" at bounding box center [316, 234] width 2 height 7
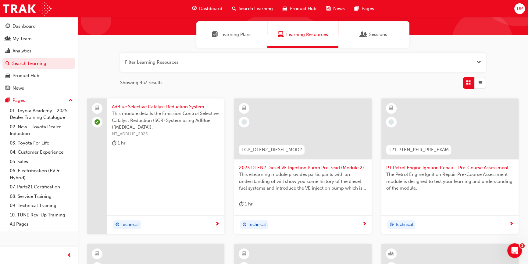
scroll to position [55, 0]
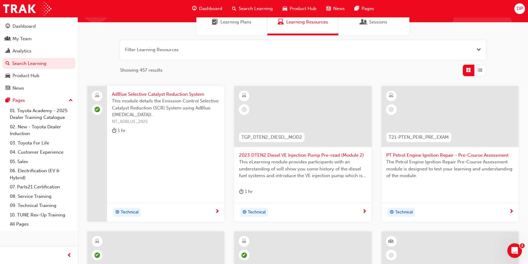
click at [244, 110] on span "learningRecordVerb_NONE-icon" at bounding box center [244, 109] width 5 height 5
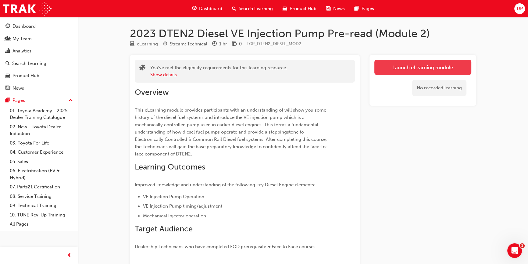
click at [415, 66] on link "Launch eLearning module" at bounding box center [423, 67] width 97 height 15
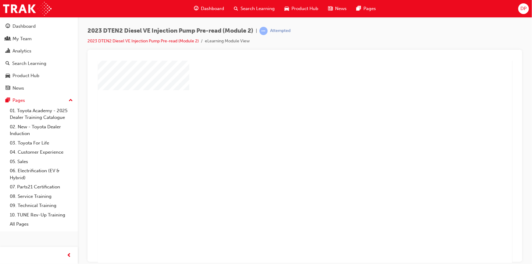
scroll to position [31, 0]
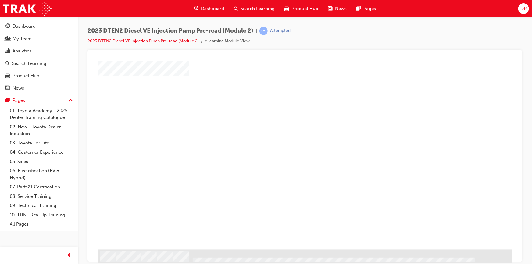
click at [287, 114] on div "play" at bounding box center [287, 114] width 0 height 0
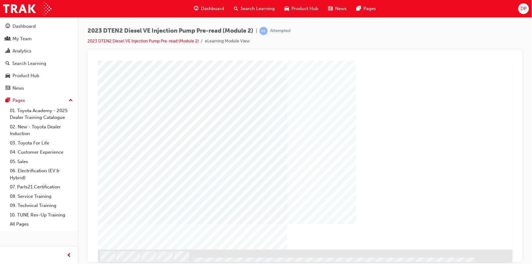
click at [457, 223] on div "Cover page" at bounding box center [305, 140] width 415 height 220
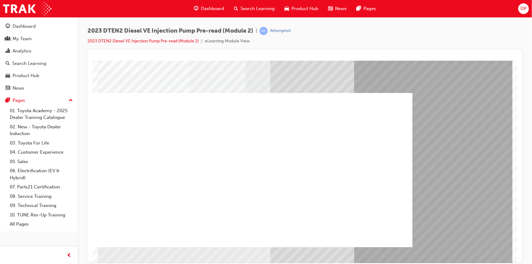
click at [237, 172] on div at bounding box center [234, 170] width 356 height 154
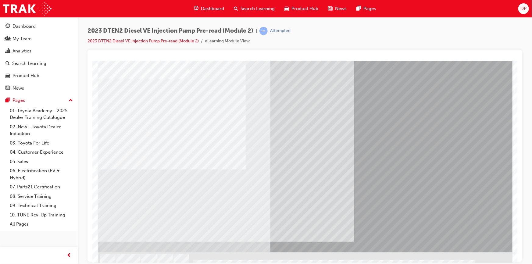
scroll to position [31, 0]
